Goal: Task Accomplishment & Management: Manage account settings

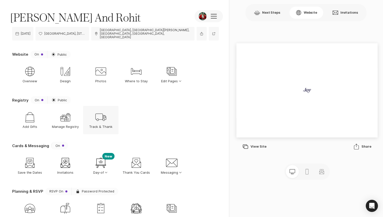
scroll to position [22, 0]
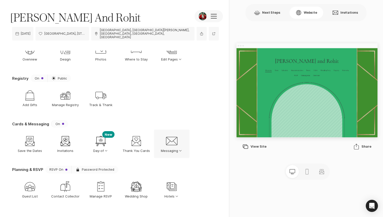
click at [169, 148] on p "Messaging Option Select Down" at bounding box center [172, 150] width 22 height 5
click at [213, 108] on section "Registry On Sun Public Shop Add Gifts Gift Manage Registry Shipping Track & Tha…" at bounding box center [115, 97] width 207 height 46
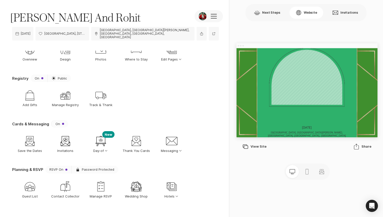
scroll to position [0, 0]
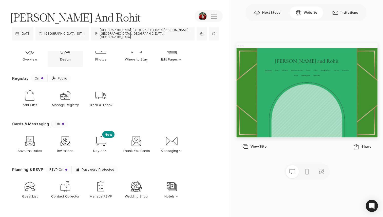
click at [67, 57] on p "Design" at bounding box center [65, 59] width 11 height 5
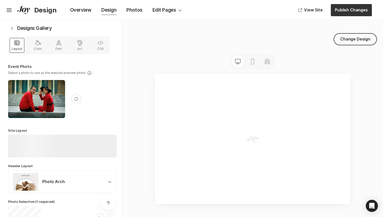
click at [14, 29] on div "Chevron Left Square" at bounding box center [12, 28] width 8 height 8
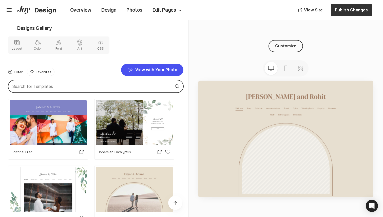
click at [54, 86] on input "text" at bounding box center [95, 86] width 175 height 12
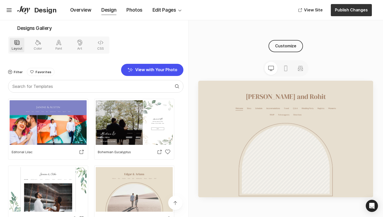
click at [17, 43] on icon "Page Manager" at bounding box center [17, 43] width 6 height 6
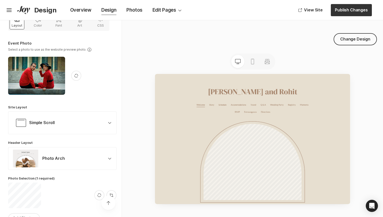
scroll to position [24, 0]
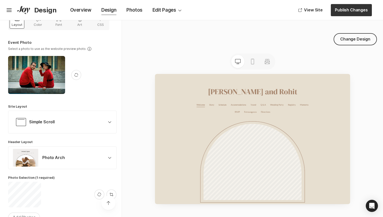
click at [79, 155] on div "Photo Arch Chevron Down" at bounding box center [62, 158] width 103 height 22
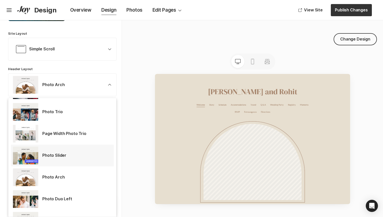
scroll to position [28, 0]
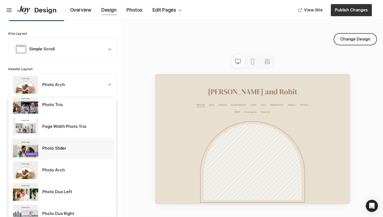
click at [68, 151] on div "Photo Slider" at bounding box center [62, 149] width 99 height 18
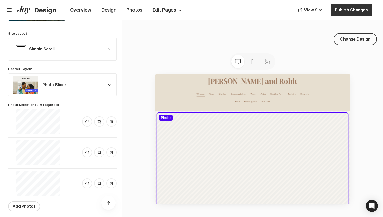
scroll to position [18, 0]
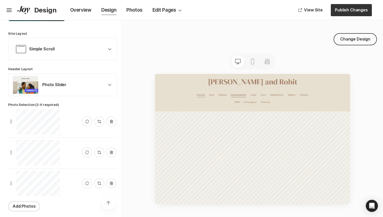
click at [306, 110] on p "Accommodations" at bounding box center [311, 112] width 29 height 11
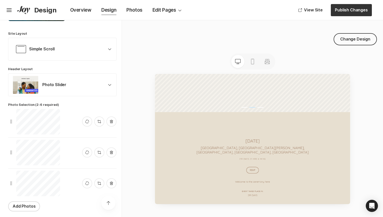
scroll to position [394, 0]
